Goal: Find contact information: Obtain details needed to contact an individual or organization

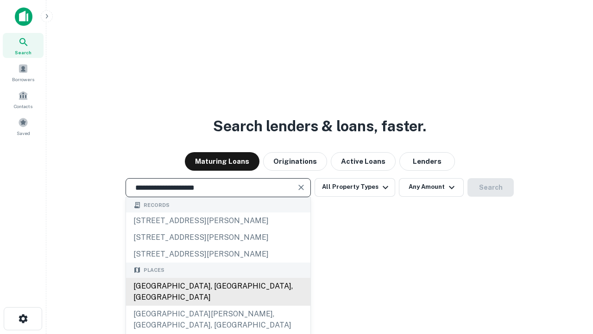
click at [218, 305] on div "Santa Monica, CA, USA" at bounding box center [218, 292] width 184 height 28
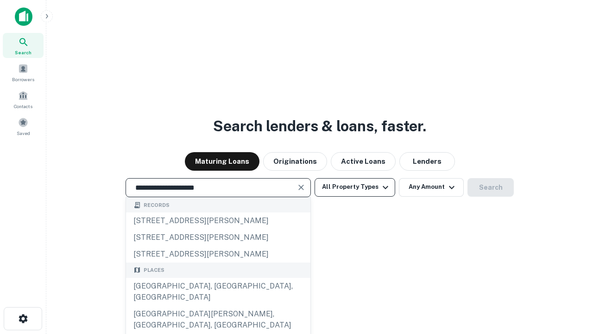
click at [355, 187] on button "All Property Types" at bounding box center [355, 187] width 81 height 19
type input "**********"
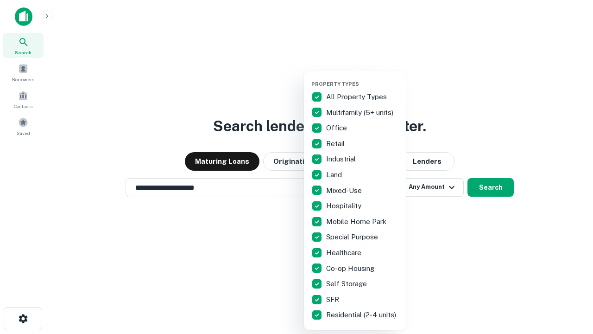
click at [362, 78] on button "button" at bounding box center [362, 78] width 102 height 0
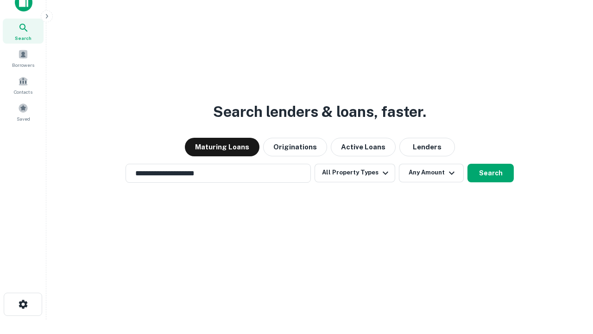
scroll to position [6, 112]
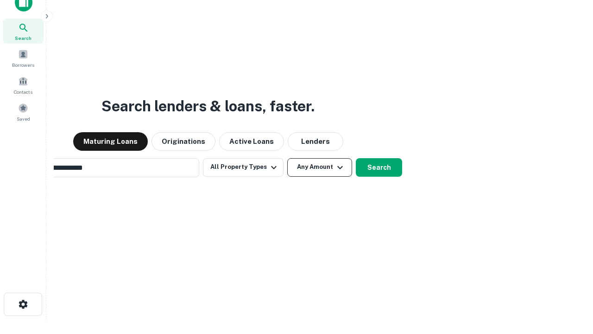
click at [287, 158] on button "Any Amount" at bounding box center [319, 167] width 65 height 19
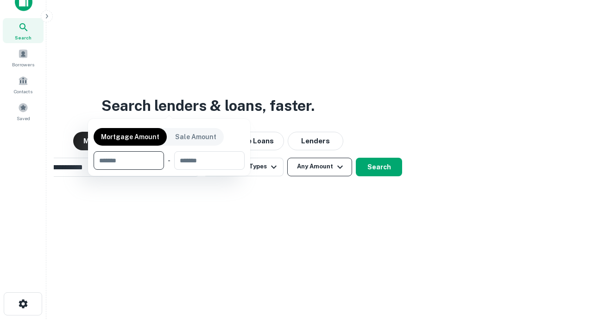
scroll to position [67, 262]
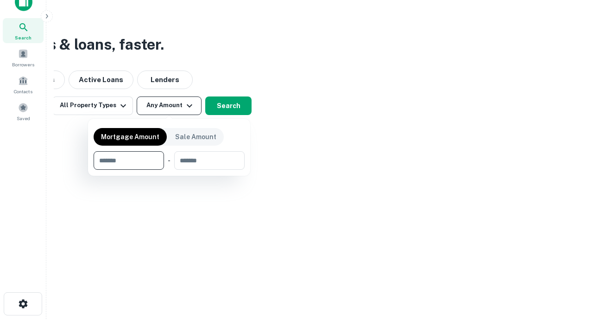
type input "*******"
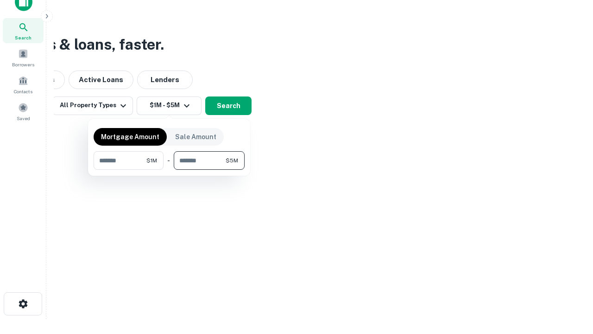
type input "*******"
click at [169, 170] on button "button" at bounding box center [169, 170] width 151 height 0
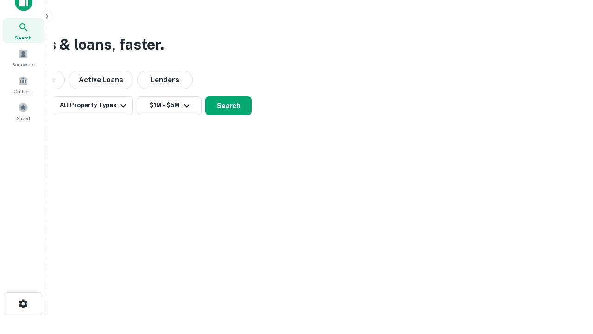
scroll to position [6, 171]
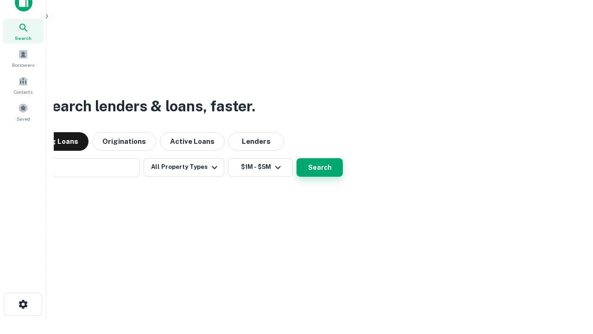
click at [297, 158] on button "Search" at bounding box center [320, 167] width 46 height 19
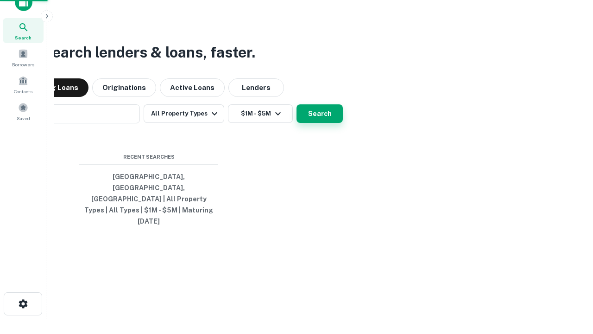
scroll to position [25, 262]
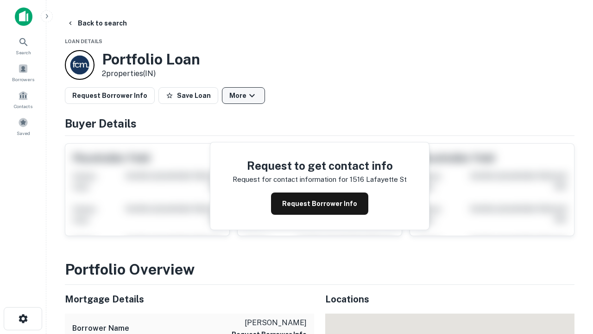
click at [243, 95] on button "More" at bounding box center [243, 95] width 43 height 17
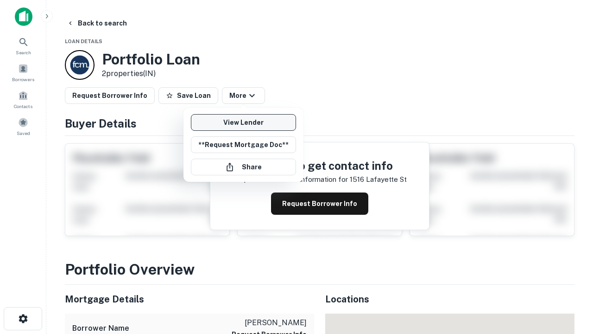
click at [243, 122] on link "View Lender" at bounding box center [243, 122] width 105 height 17
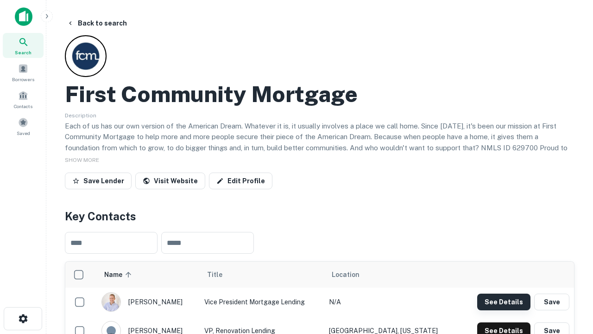
click at [504, 301] on button "See Details" at bounding box center [503, 301] width 53 height 17
